Goal: Information Seeking & Learning: Understand process/instructions

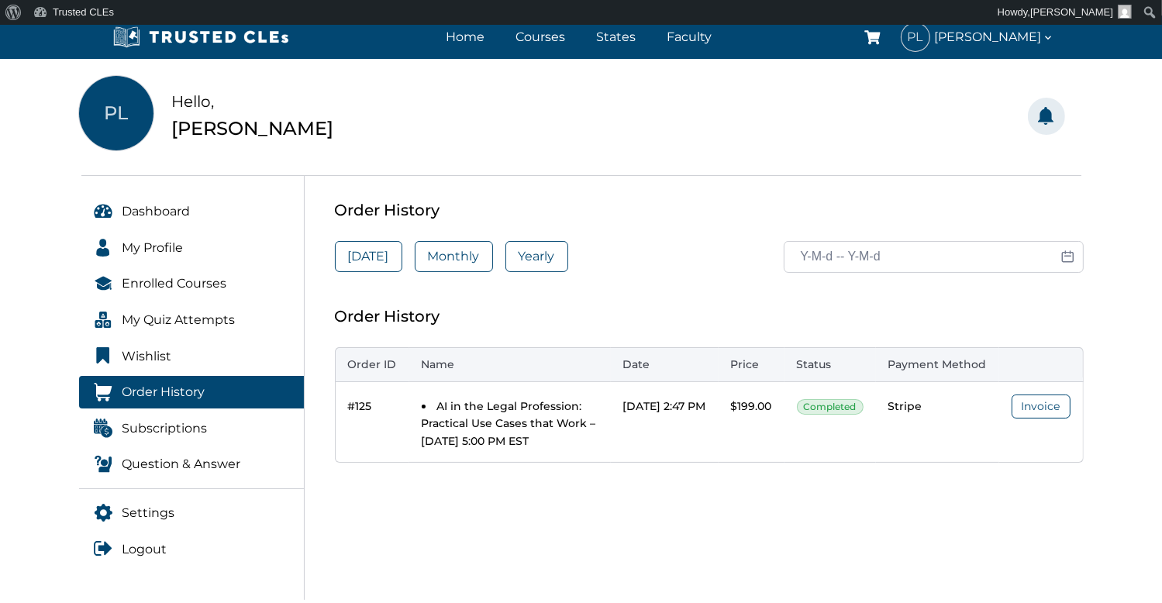
scroll to position [103, 0]
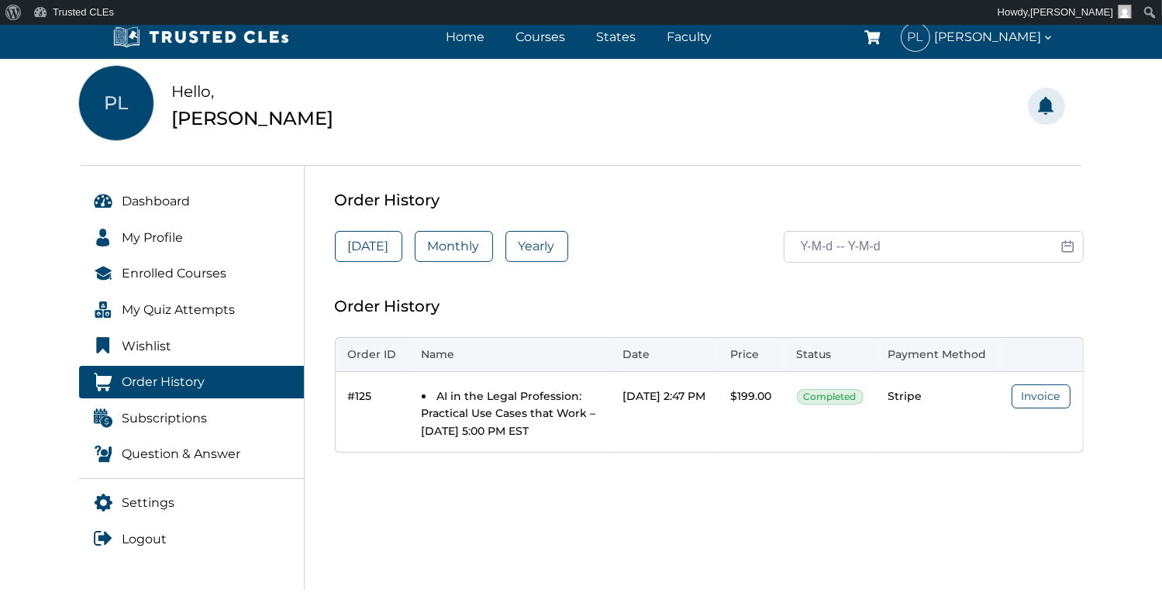
click at [471, 412] on li "AI in the Legal Profession: Practical Use Cases that Work – [DATE] 5:00 PM EST" at bounding box center [510, 414] width 177 height 52
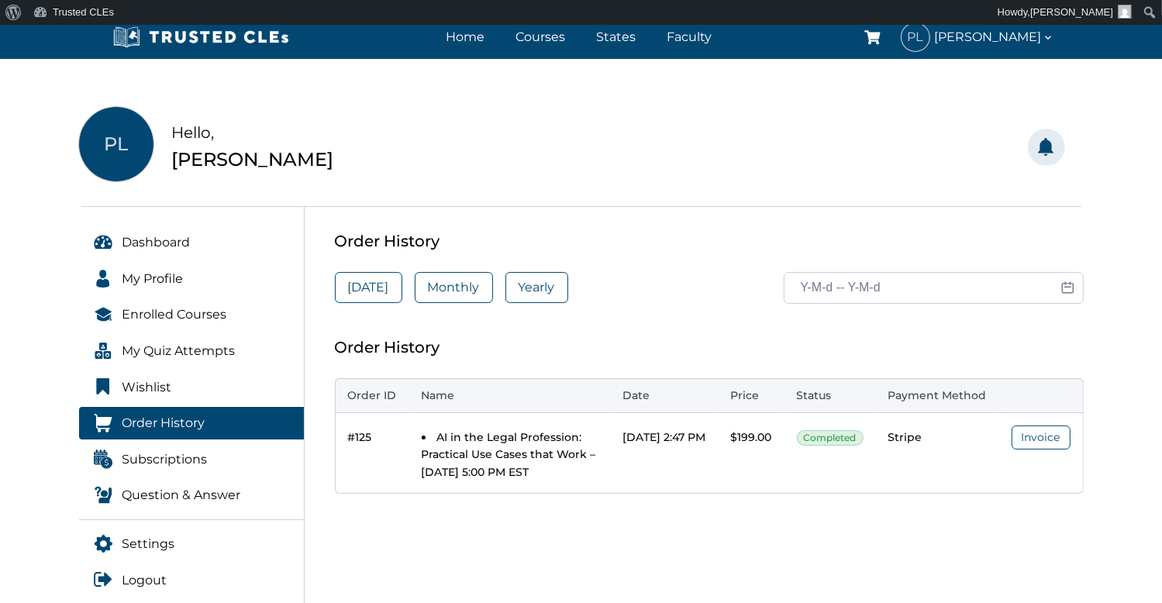
scroll to position [51, 0]
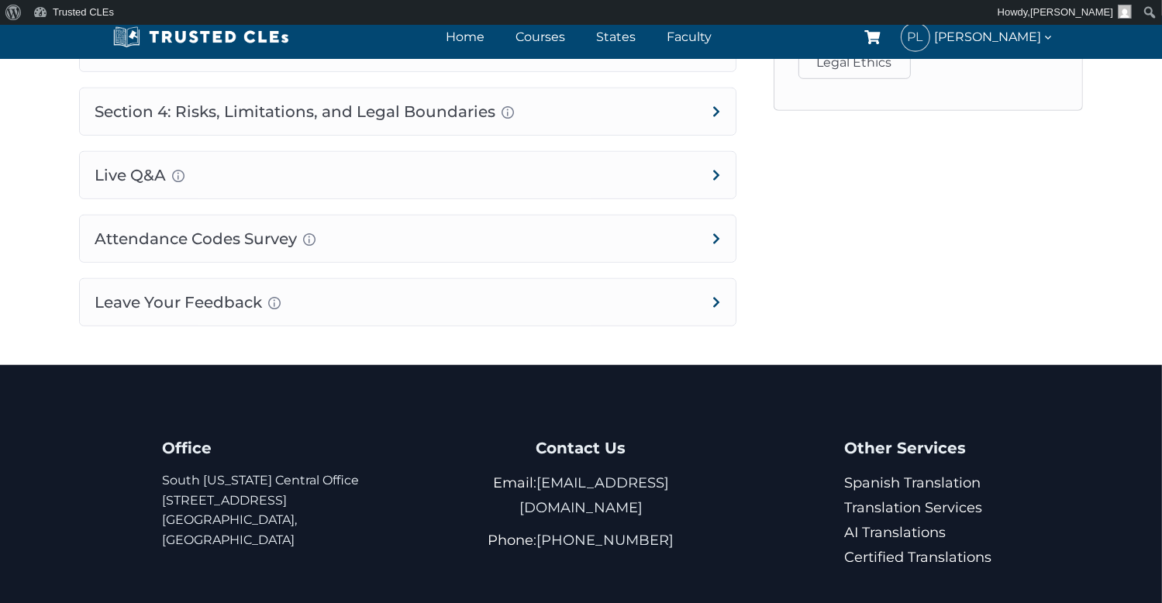
scroll to position [1214, 0]
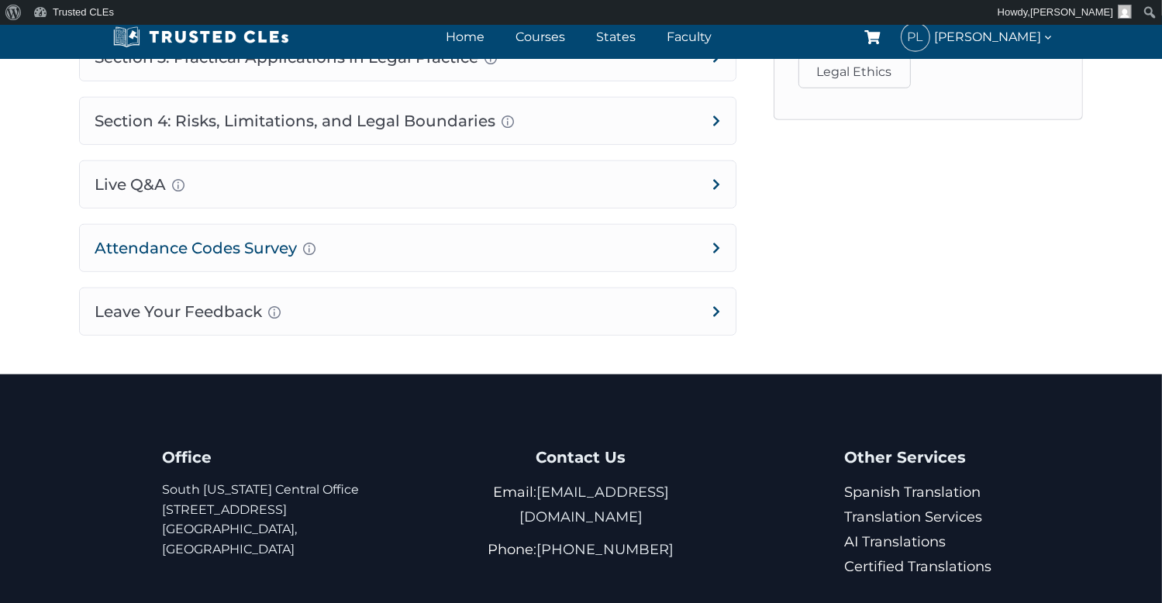
click at [718, 243] on h4 "Attendance Codes Survey Completion instructions for survey and attendance Final…" at bounding box center [408, 248] width 656 height 47
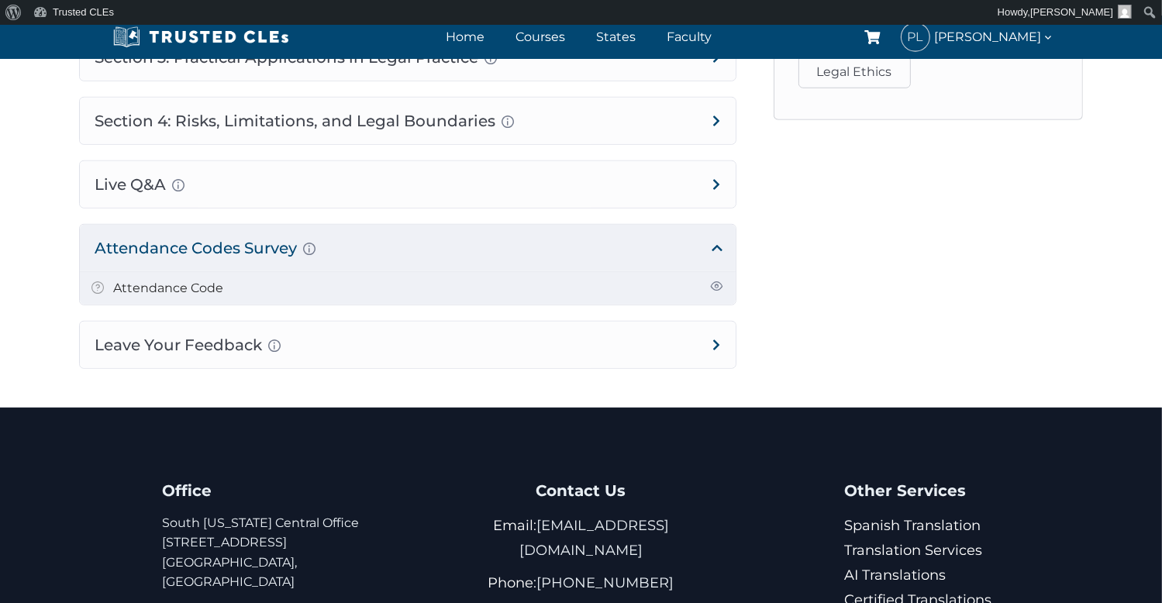
click at [208, 281] on link "Attendance Code" at bounding box center [169, 288] width 110 height 15
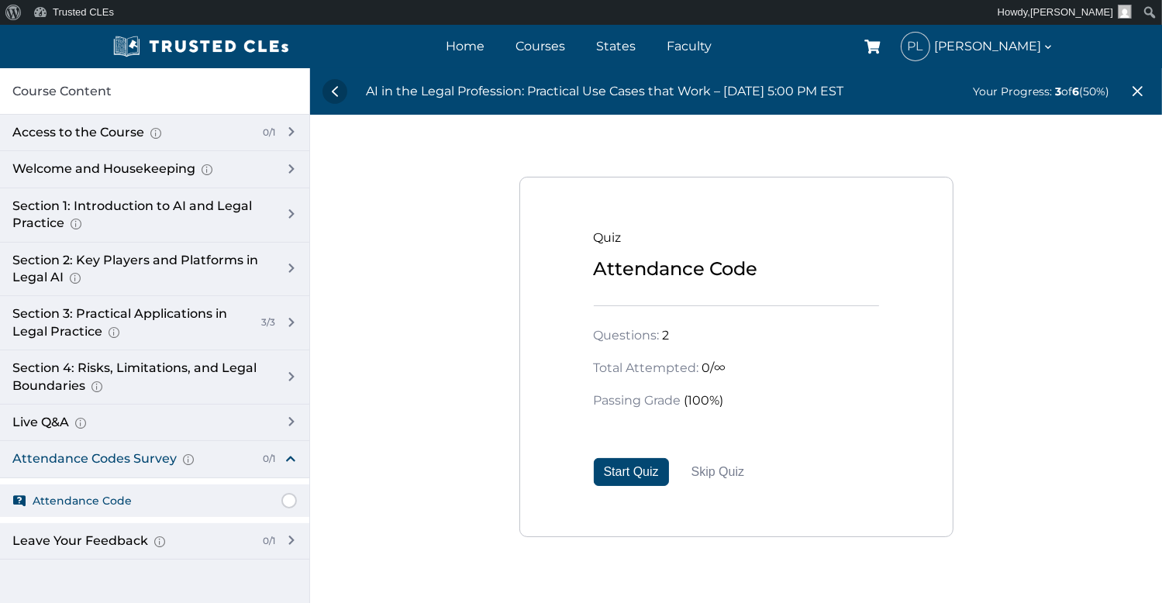
click at [702, 263] on div "Attendance Code" at bounding box center [736, 268] width 285 height 29
click at [291, 128] on div "Access to the Course Here you will have the link to access the course. 0/1" at bounding box center [154, 133] width 309 height 36
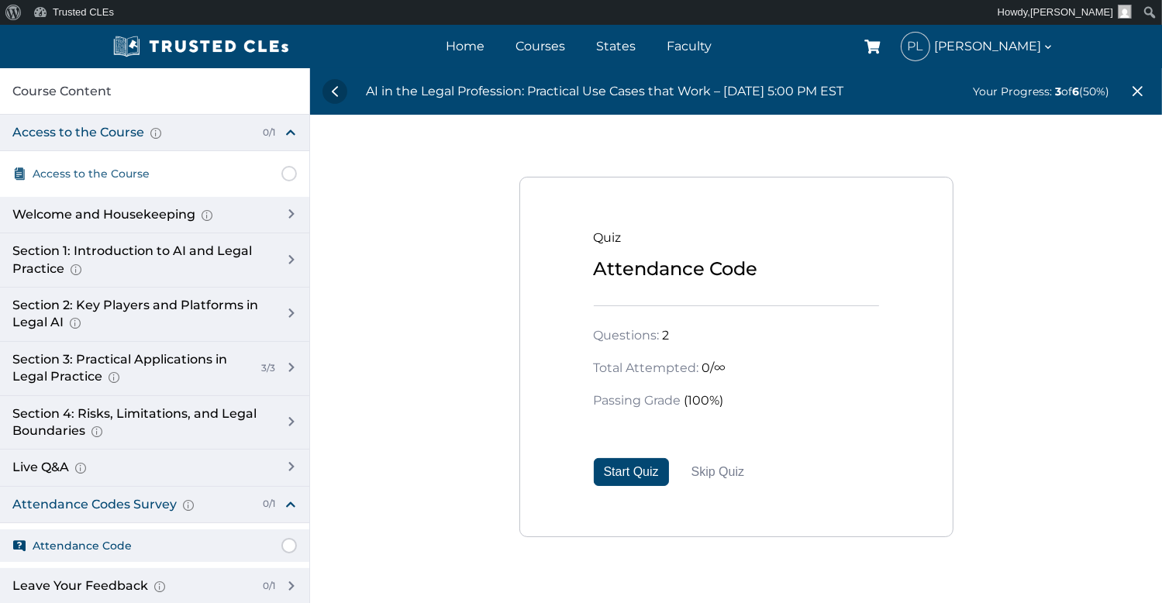
click at [140, 174] on span "Access to the Course" at bounding box center [91, 173] width 117 height 17
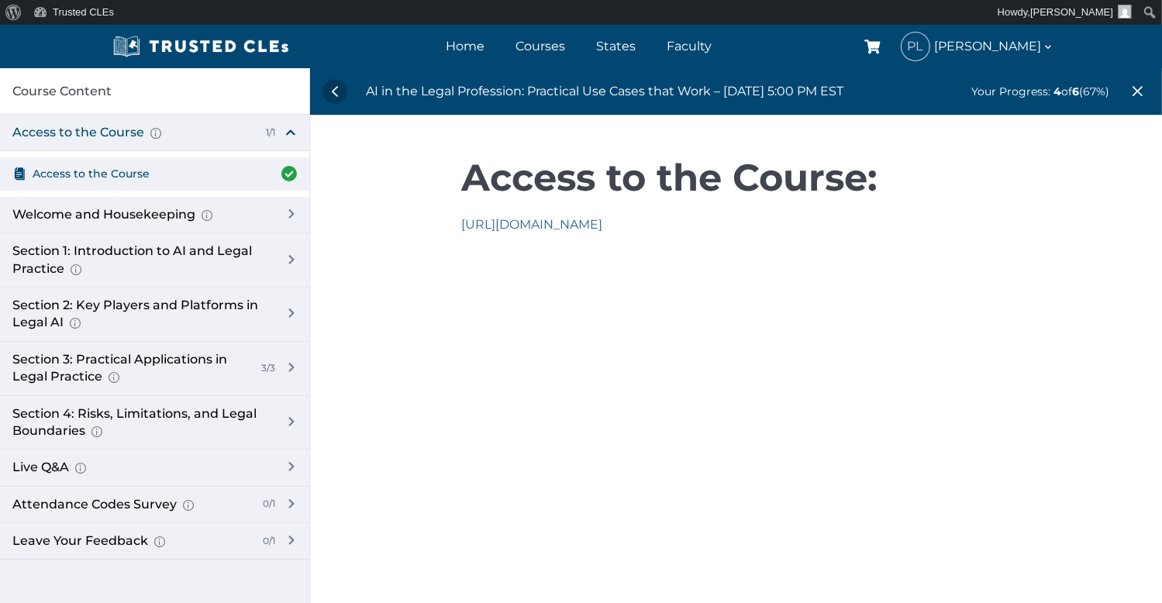
click at [587, 225] on link "https://us06web.zoom.us/j/87070630569" at bounding box center [531, 224] width 141 height 15
click at [602, 224] on link "https://us06web.zoom.us/j/87070630569" at bounding box center [531, 224] width 141 height 15
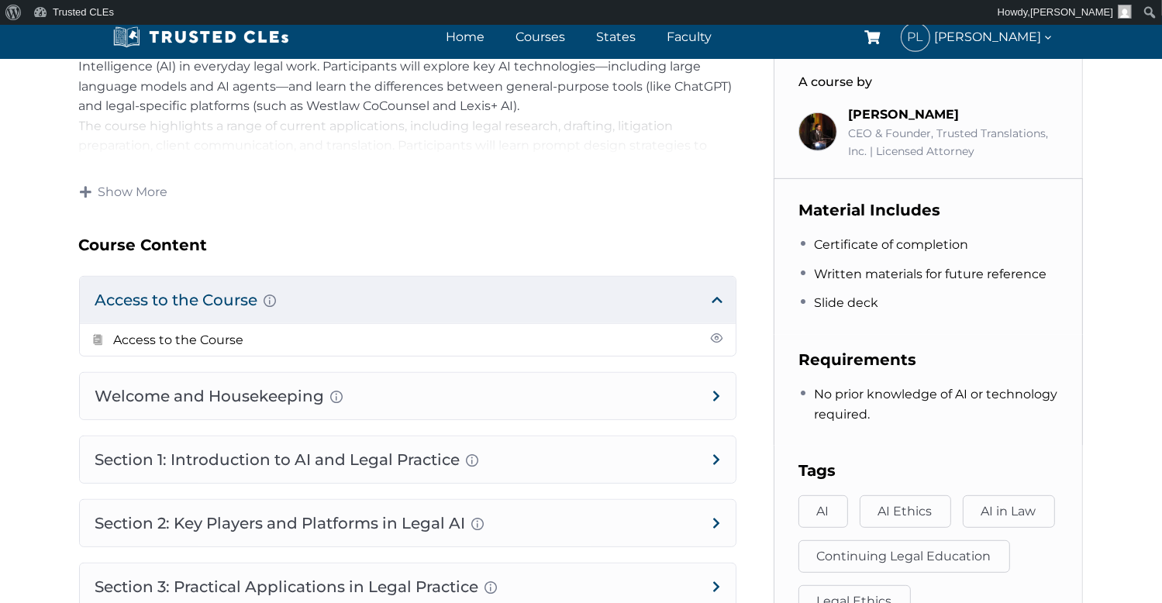
scroll to position [698, 0]
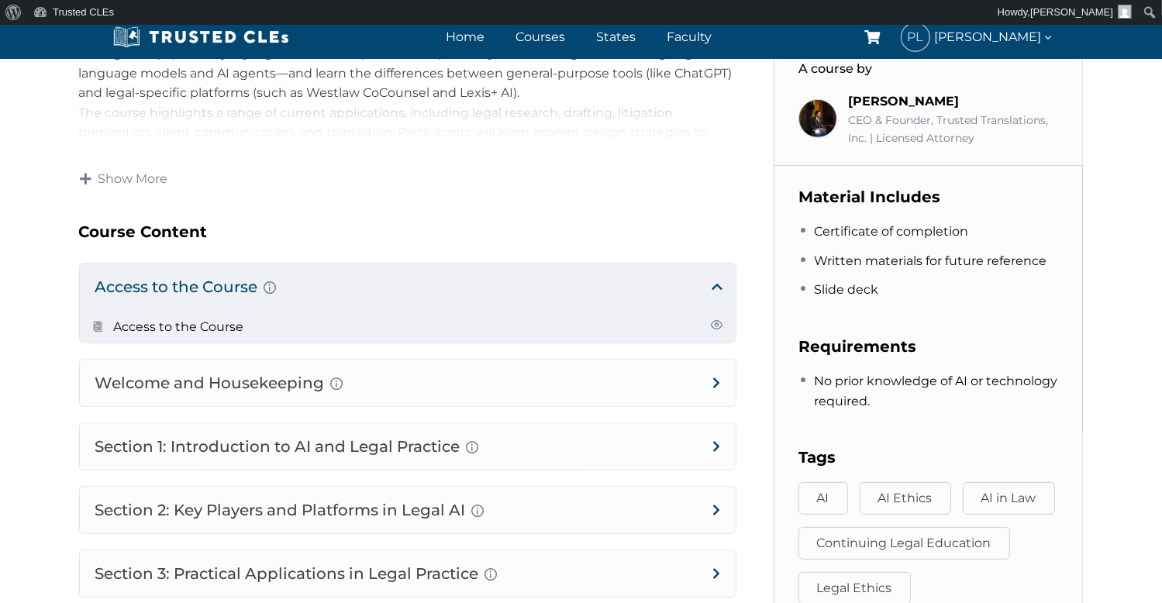
click at [236, 334] on h5 "Access to the Course" at bounding box center [179, 327] width 130 height 20
click at [233, 323] on link "Access to the Course" at bounding box center [179, 326] width 130 height 15
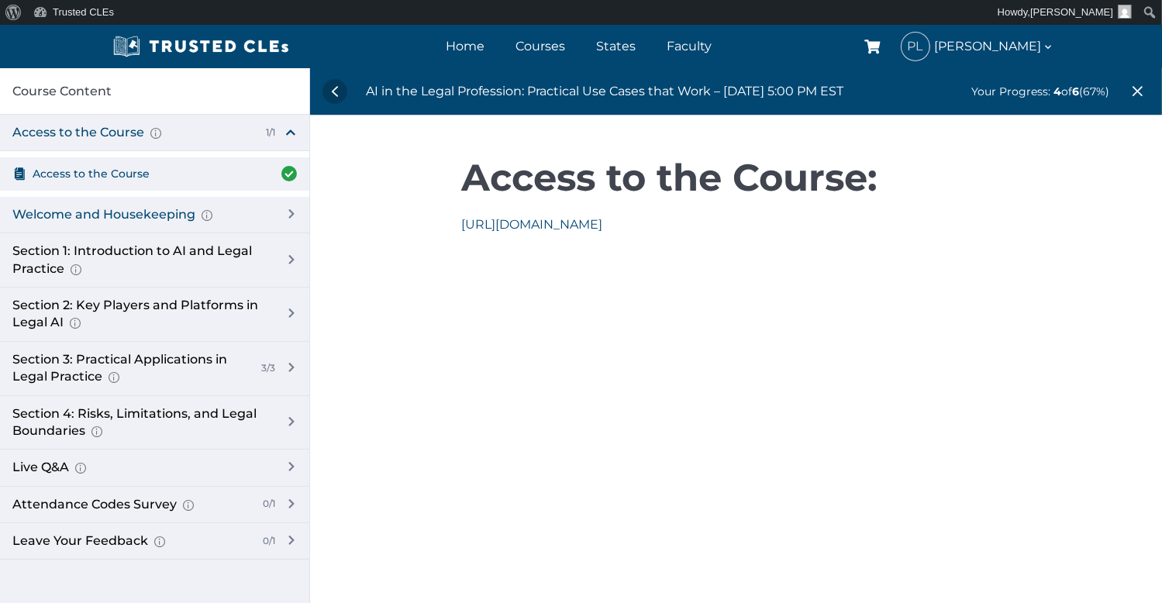
click at [285, 212] on div "Welcome and Housekeeping Introduction of presenters and overview of course stru…" at bounding box center [154, 215] width 309 height 36
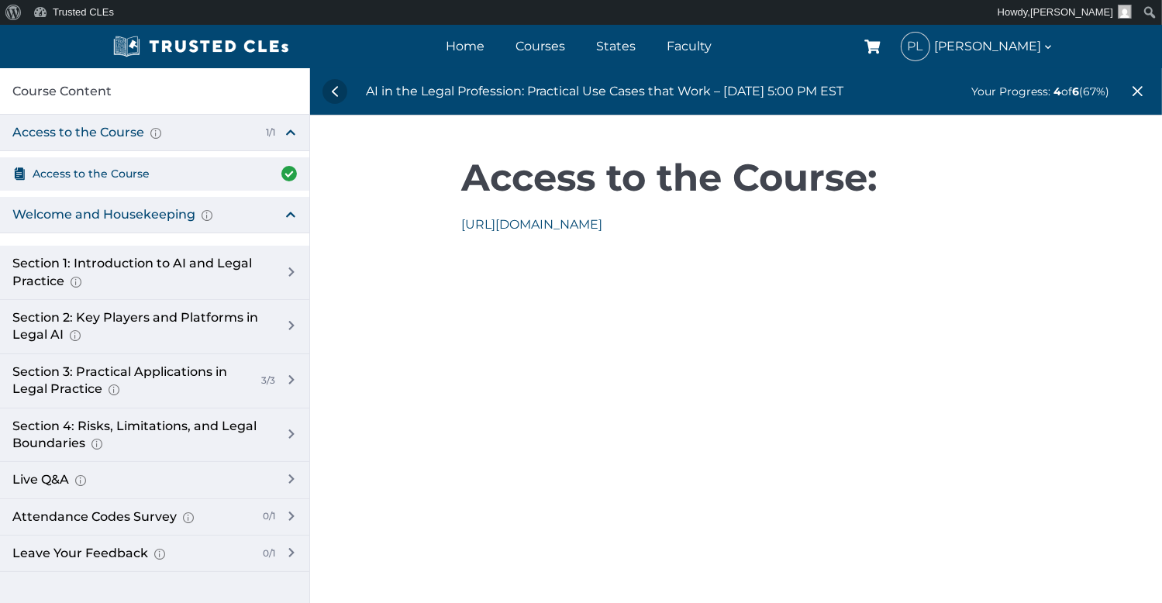
click at [165, 213] on div "Welcome and Housekeeping Introduction of presenters and overview of course stru…" at bounding box center [140, 214] width 257 height 17
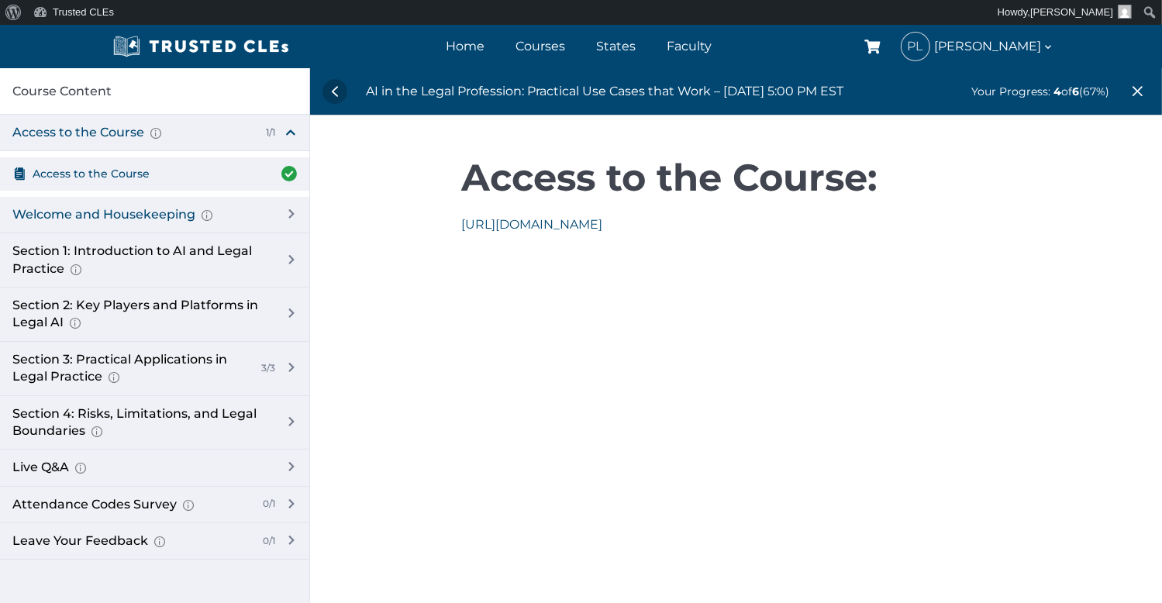
click at [288, 212] on div "Welcome and Housekeeping Introduction of presenters and overview of course stru…" at bounding box center [154, 215] width 309 height 36
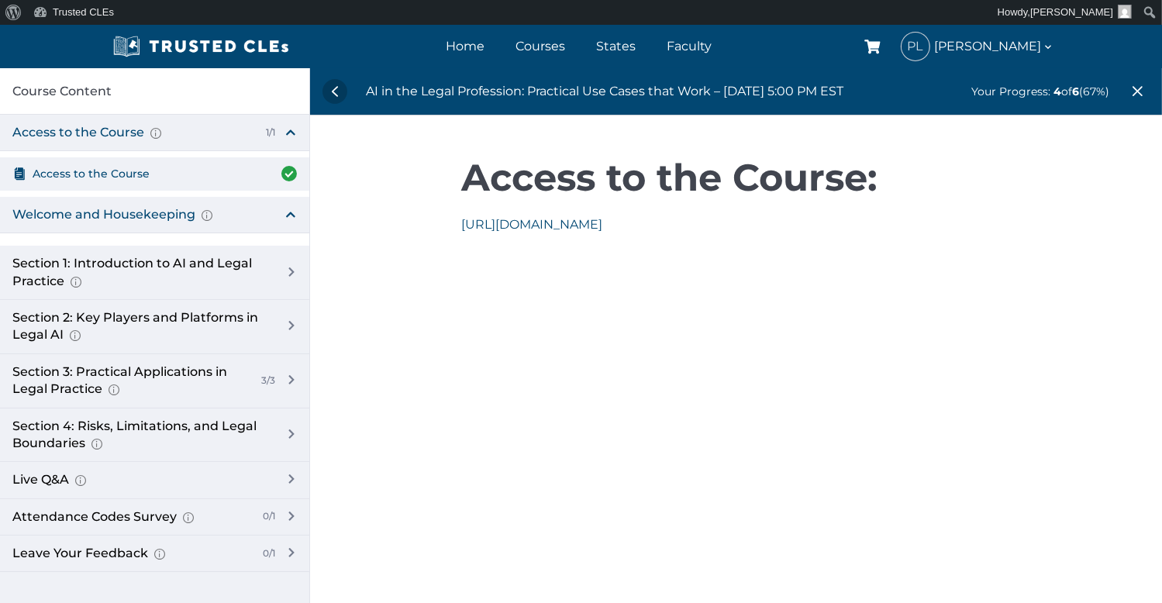
click at [67, 212] on div "Welcome and Housekeeping Introduction of presenters and overview of course stru…" at bounding box center [140, 214] width 257 height 17
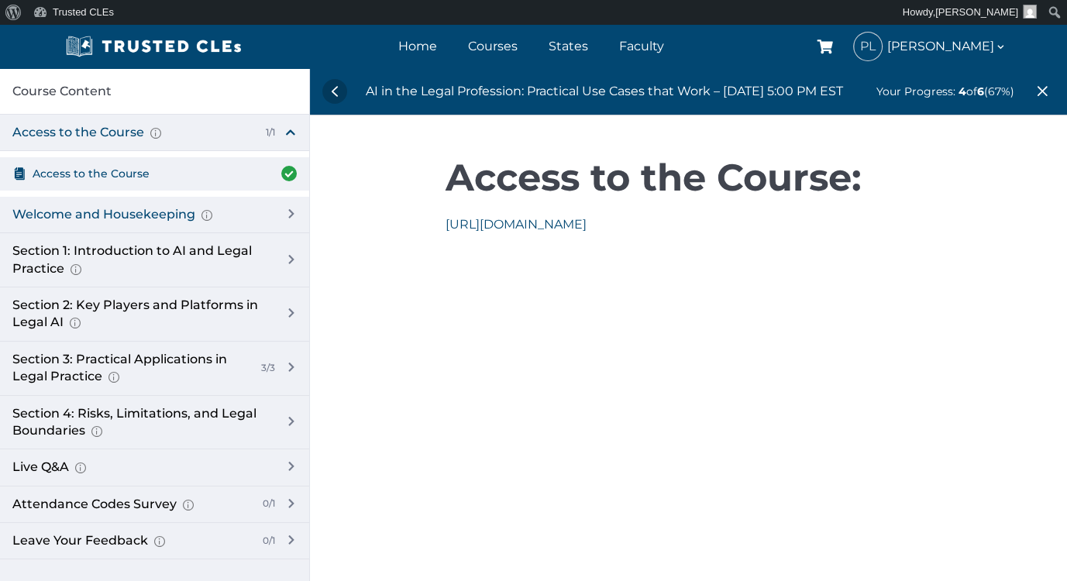
click at [171, 216] on div "Welcome and Housekeeping Introduction of presenters and overview of course stru…" at bounding box center [140, 214] width 257 height 17
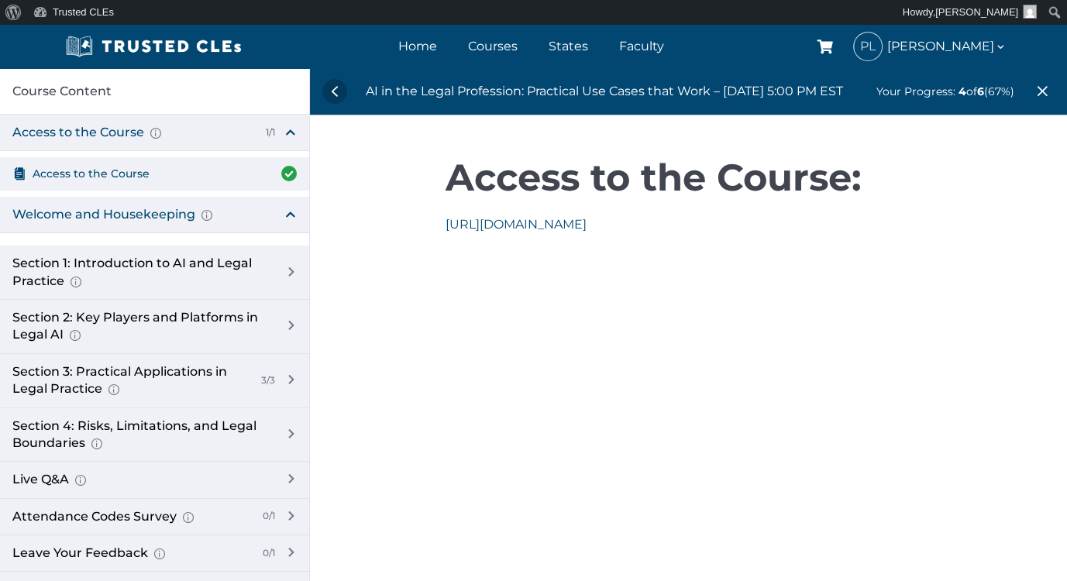
click at [295, 214] on div "Welcome and Housekeeping Introduction of presenters and overview of course stru…" at bounding box center [154, 215] width 309 height 36
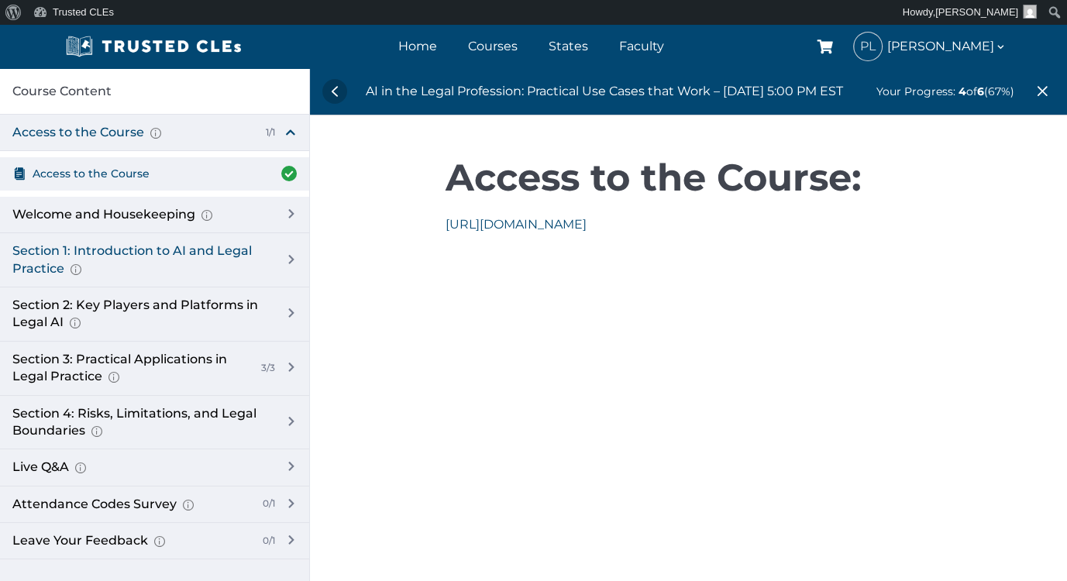
click at [288, 257] on div "Section 1: Introduction to AI and Legal Practice Overview of Artificial Intelli…" at bounding box center [154, 260] width 309 height 54
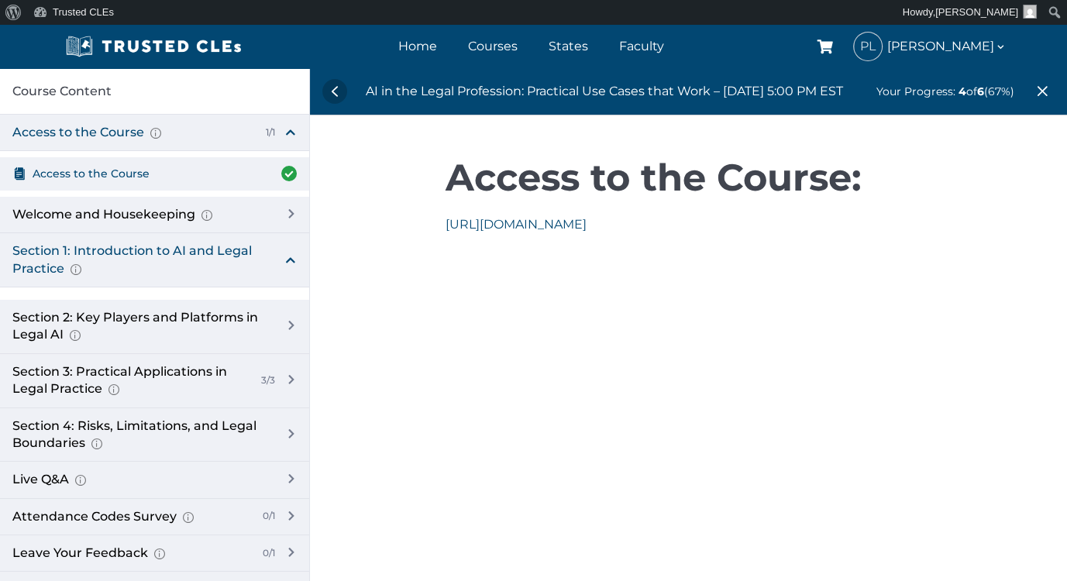
click at [125, 250] on div "Section 1: Introduction to AI and Legal Practice Overview of Artificial Intelli…" at bounding box center [140, 260] width 257 height 35
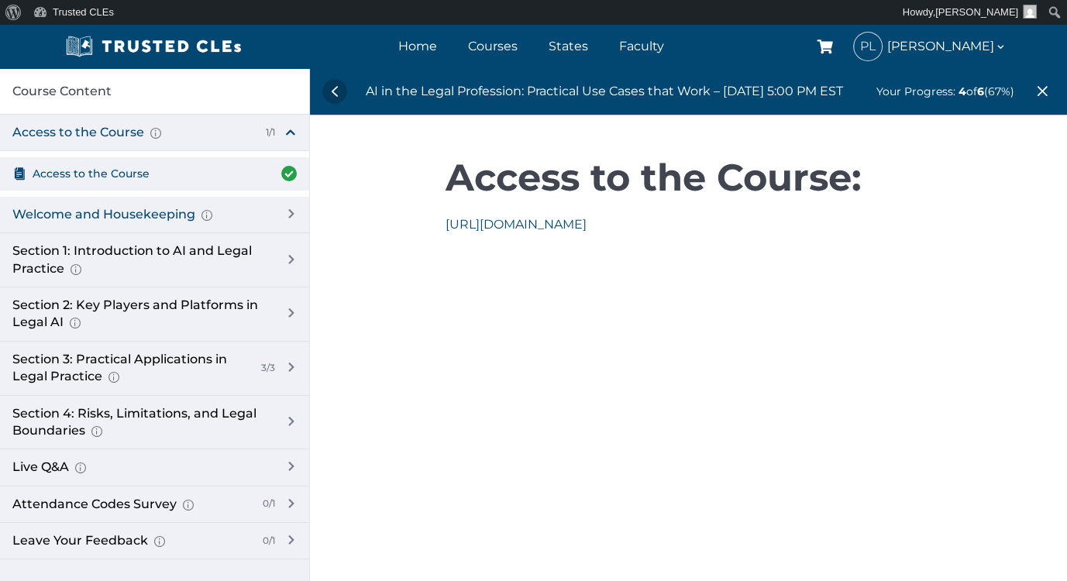
click at [288, 212] on div "Welcome and Housekeeping Introduction of presenters and overview of course stru…" at bounding box center [154, 215] width 309 height 36
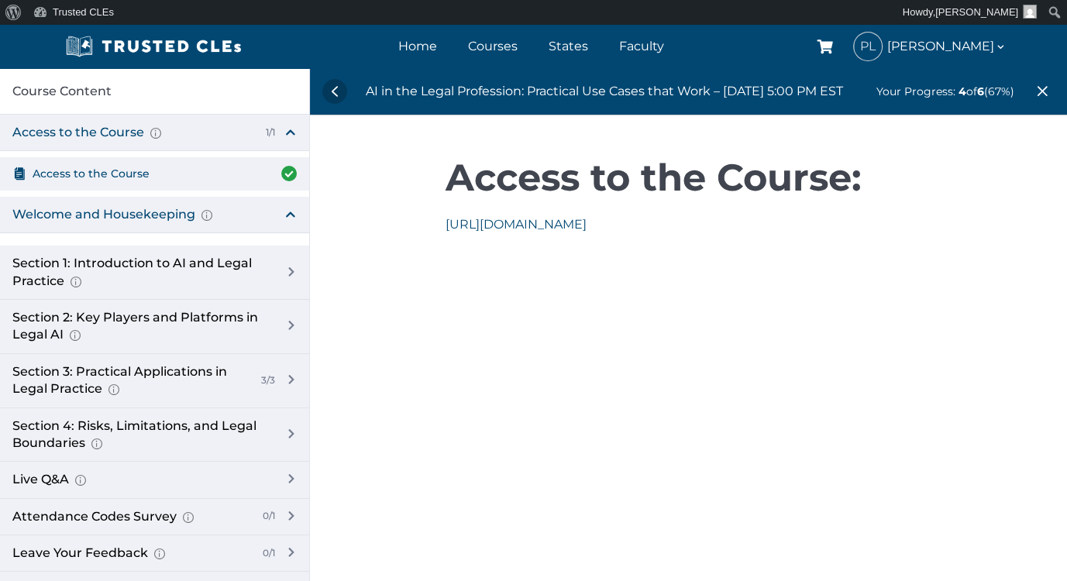
click at [166, 210] on div "Welcome and Housekeeping Introduction of presenters and overview of course stru…" at bounding box center [140, 214] width 257 height 17
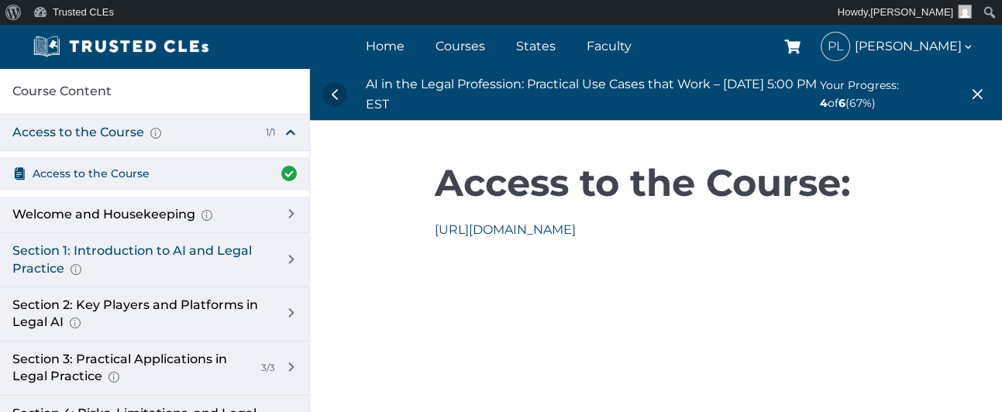
click at [132, 246] on div "Section 1: Introduction to AI and Legal Practice Overview of Artificial Intelli…" at bounding box center [140, 260] width 257 height 35
